Goal: Information Seeking & Learning: Find specific page/section

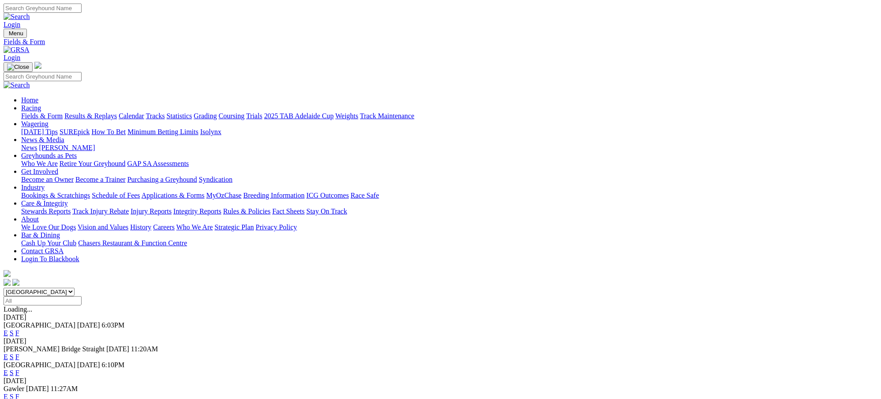
click at [19, 353] on link "F" at bounding box center [17, 357] width 4 height 8
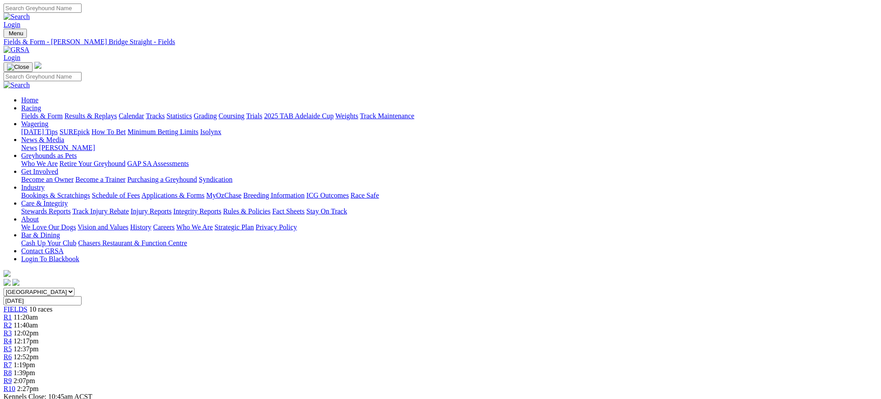
click at [39, 337] on span "12:17pm" at bounding box center [26, 341] width 25 height 8
click at [63, 112] on link "Fields & Form" at bounding box center [41, 116] width 41 height 8
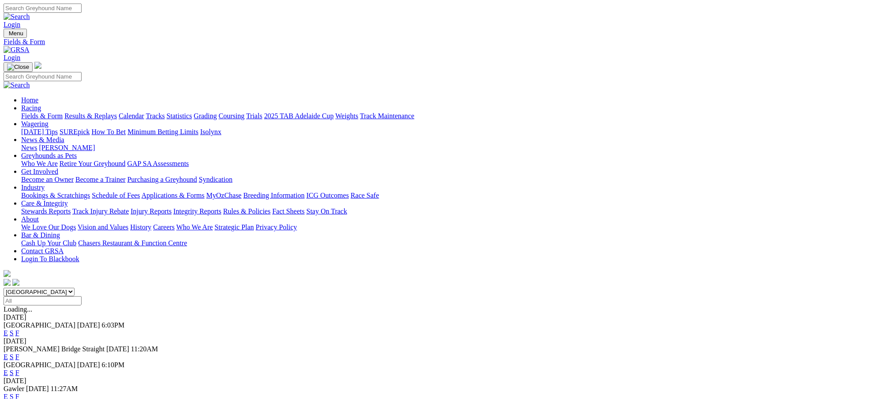
click at [19, 353] on link "F" at bounding box center [17, 357] width 4 height 8
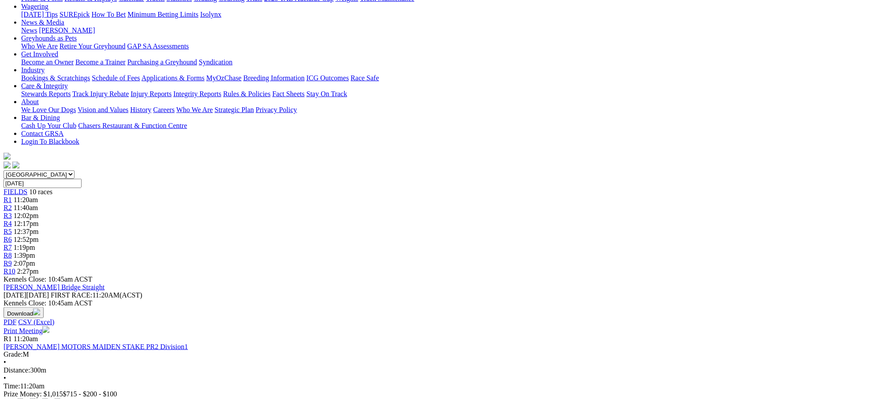
scroll to position [79, 0]
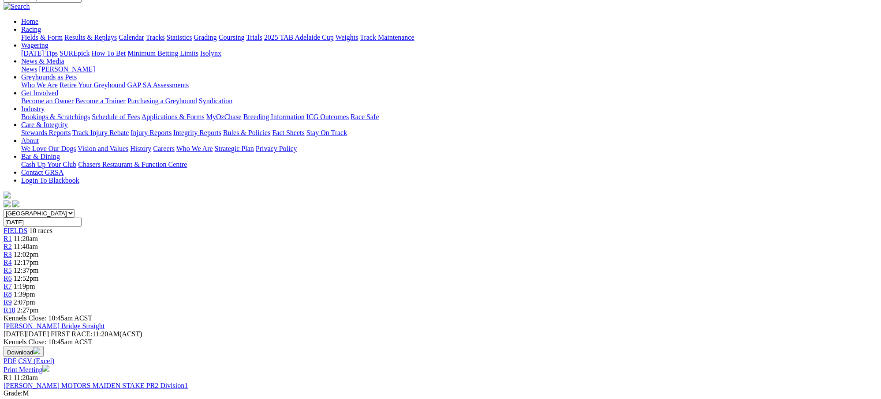
click at [443, 266] on div "R5 12:37pm" at bounding box center [441, 270] width 874 height 8
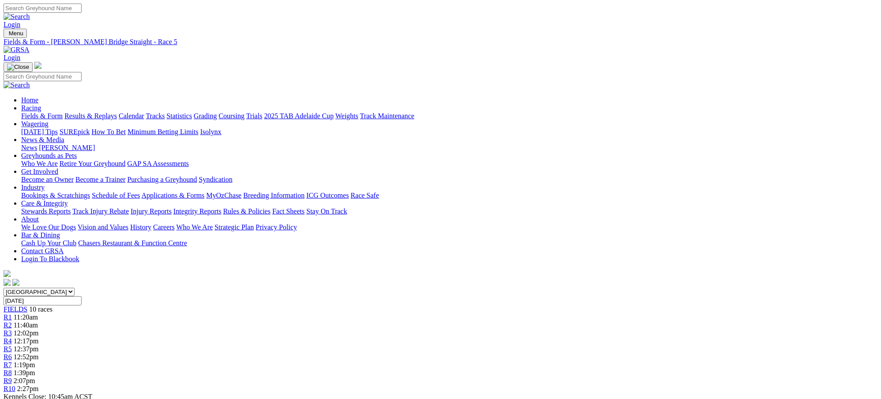
click at [39, 353] on span "12:52pm" at bounding box center [26, 357] width 25 height 8
click at [63, 112] on link "Fields & Form" at bounding box center [41, 116] width 41 height 8
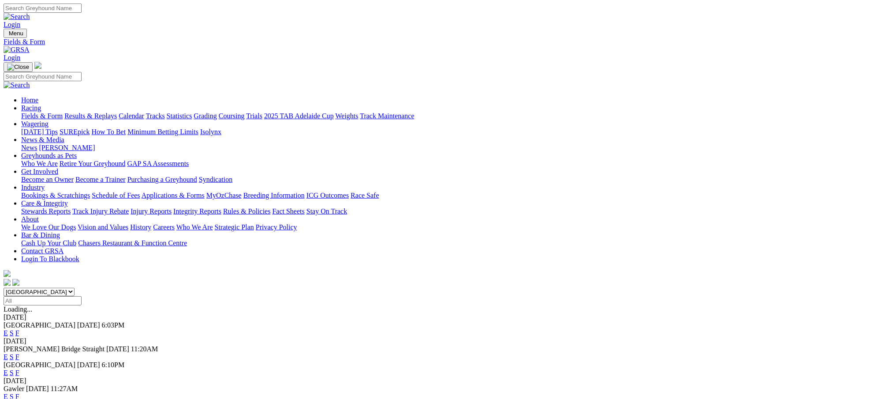
click at [19, 369] on link "F" at bounding box center [17, 373] width 4 height 8
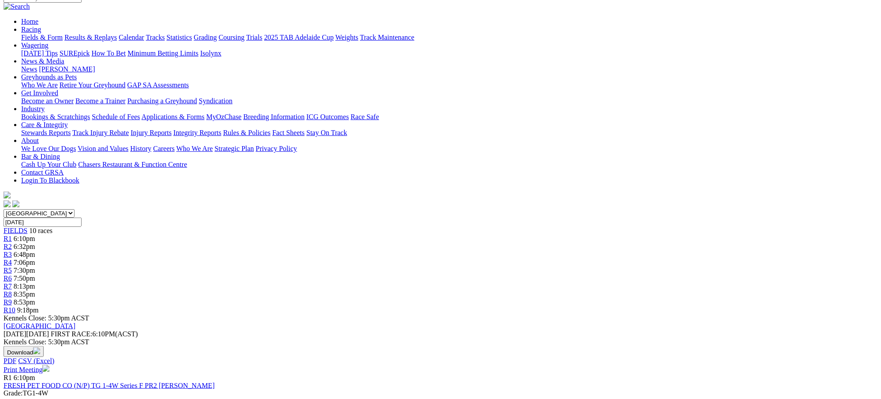
scroll to position [0, 0]
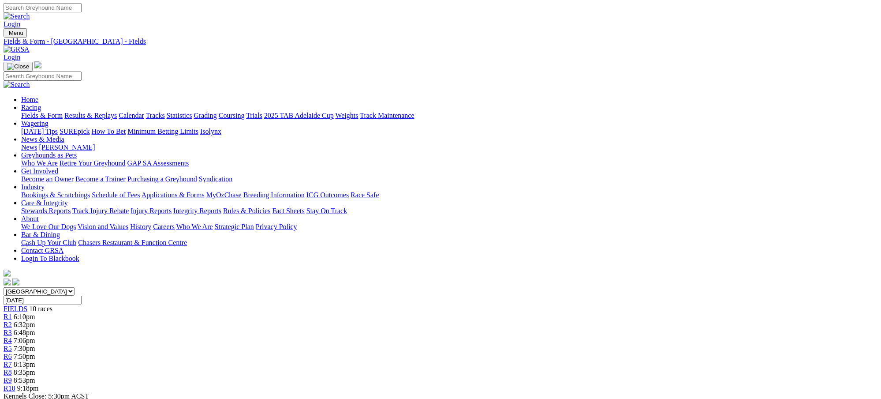
click at [63, 112] on link "Fields & Form" at bounding box center [41, 116] width 41 height 8
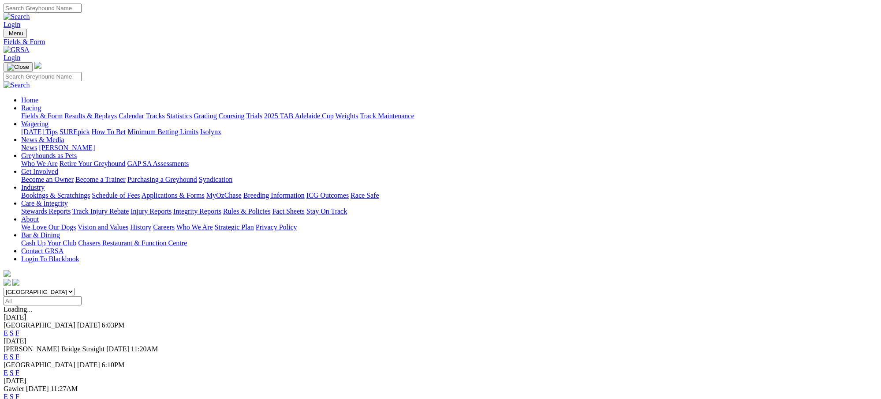
click at [19, 353] on link "F" at bounding box center [17, 357] width 4 height 8
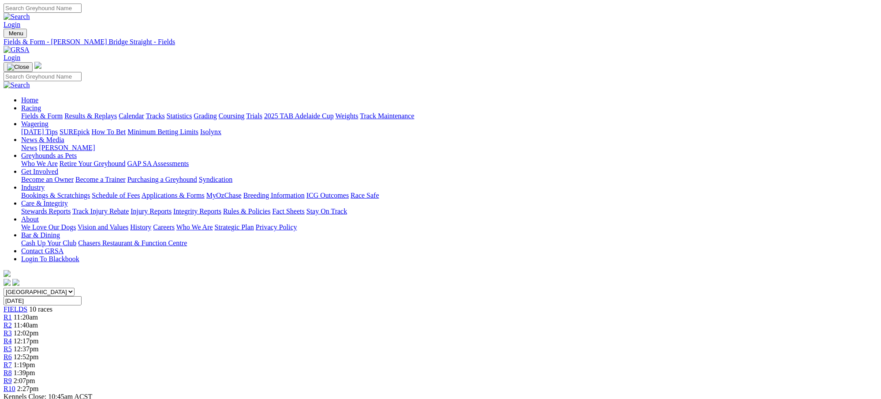
click at [63, 112] on link "Fields & Form" at bounding box center [41, 116] width 41 height 8
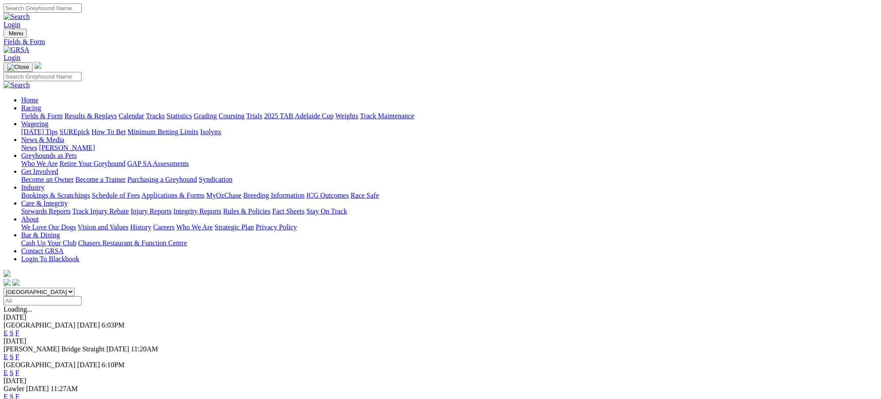
click at [19, 369] on link "F" at bounding box center [17, 373] width 4 height 8
